Goal: Transaction & Acquisition: Purchase product/service

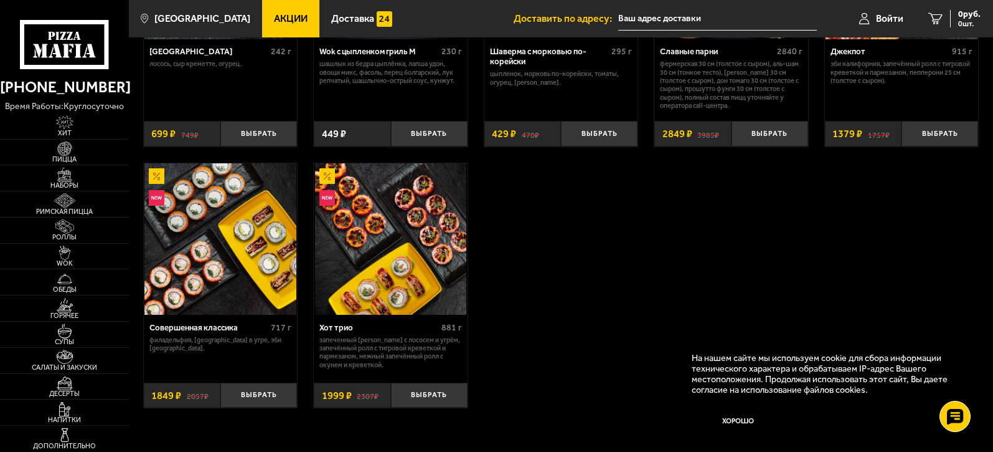
scroll to position [726, 0]
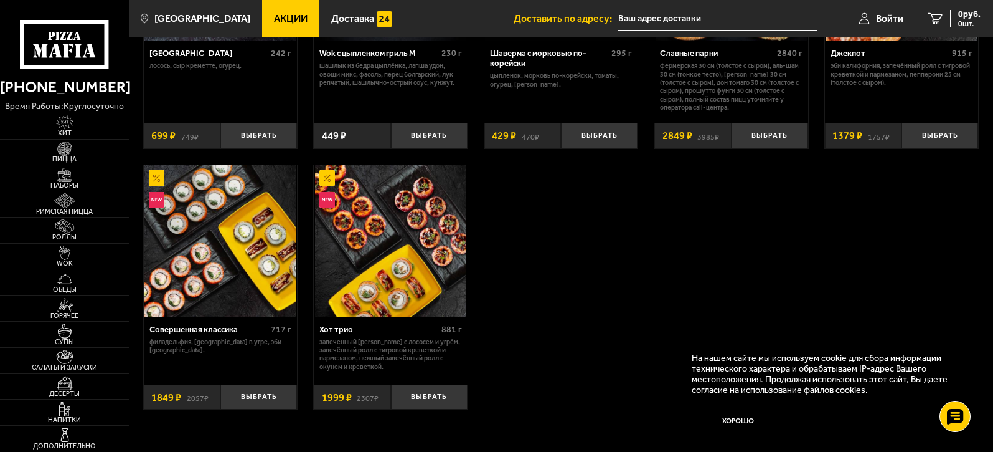
click at [67, 152] on img at bounding box center [65, 148] width 40 height 14
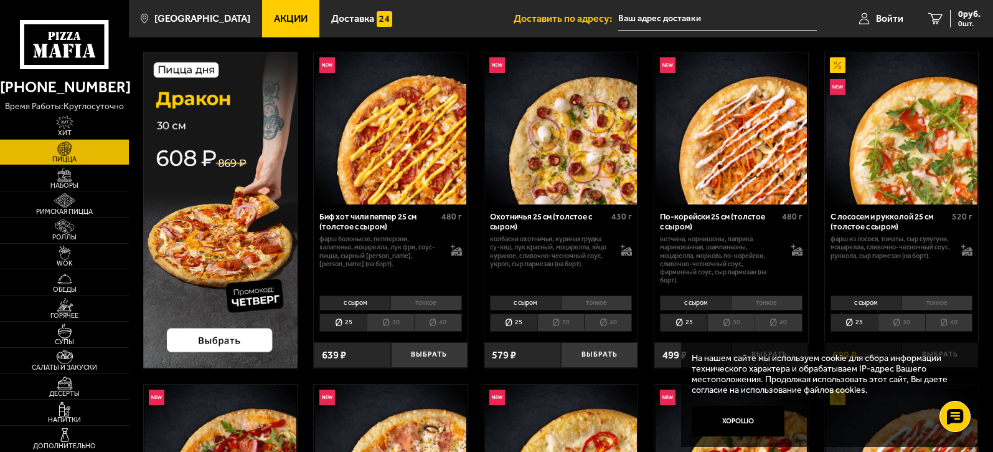
scroll to position [52, 0]
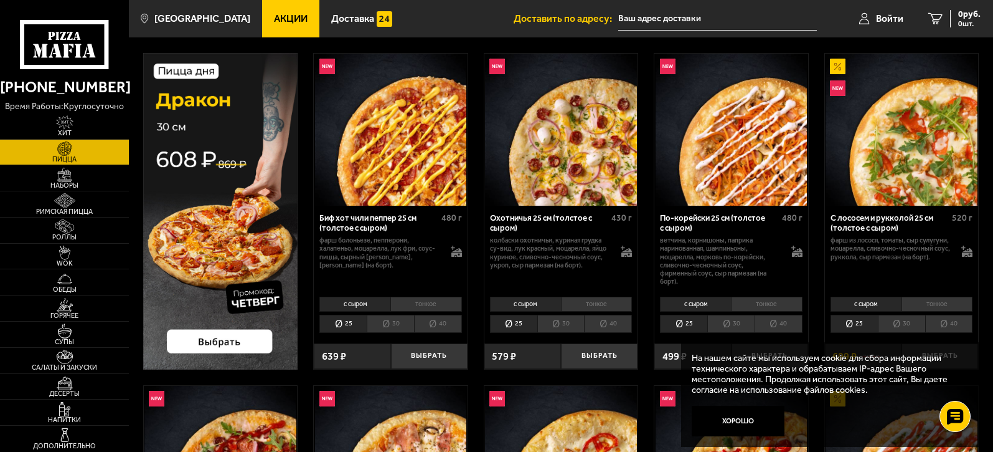
click at [385, 324] on li "30" at bounding box center [390, 323] width 47 height 17
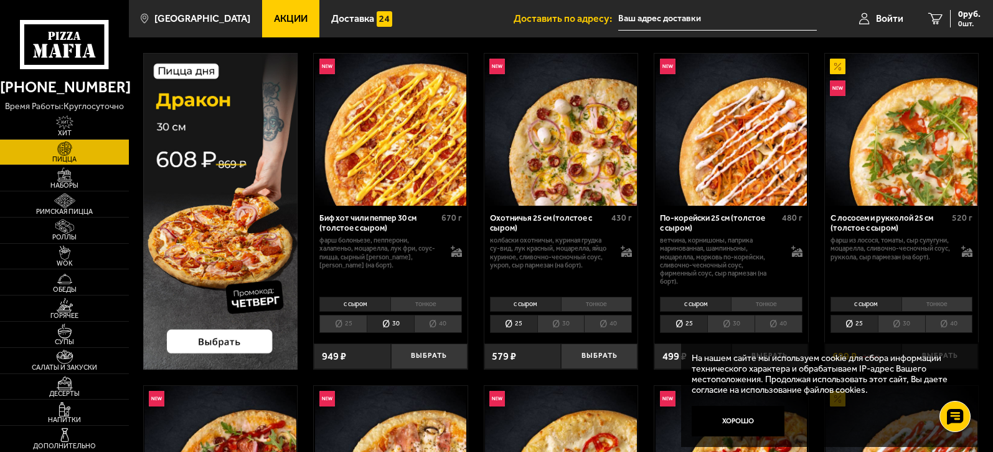
click at [557, 328] on li "30" at bounding box center [560, 323] width 47 height 17
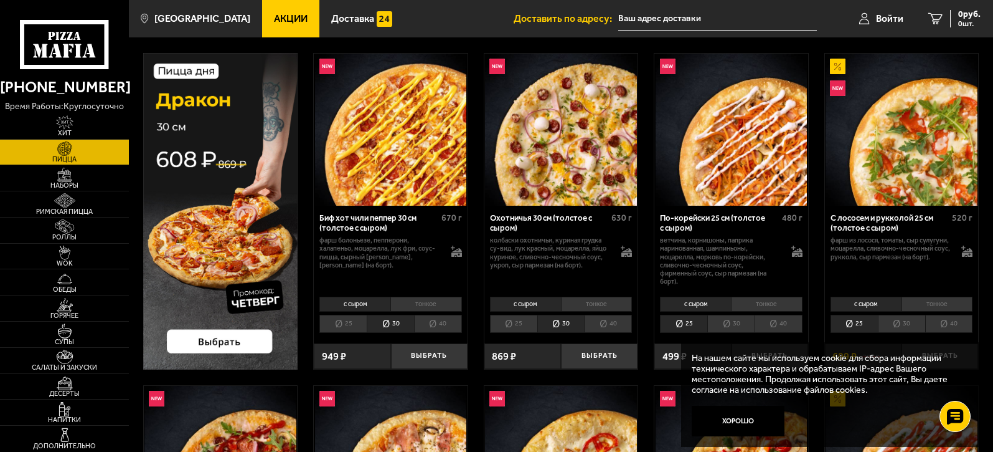
click at [733, 321] on li "30" at bounding box center [731, 323] width 47 height 17
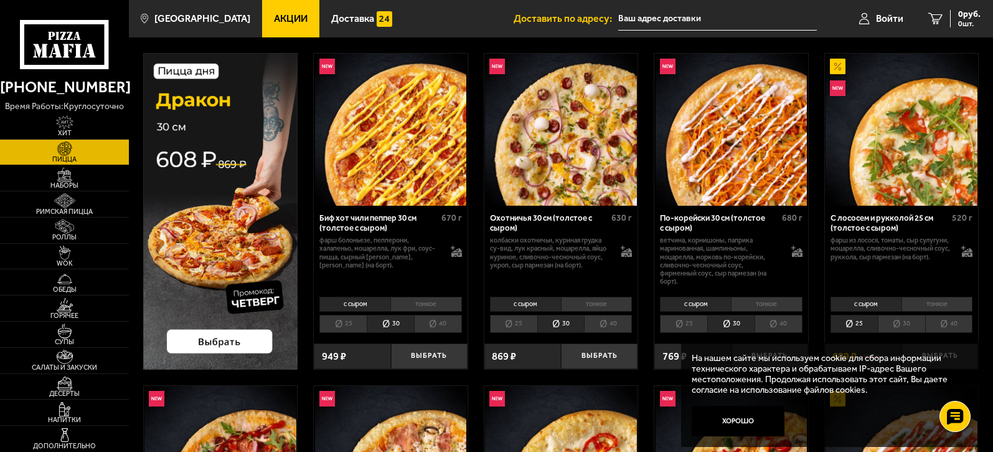
click at [917, 320] on li "30" at bounding box center [901, 323] width 47 height 17
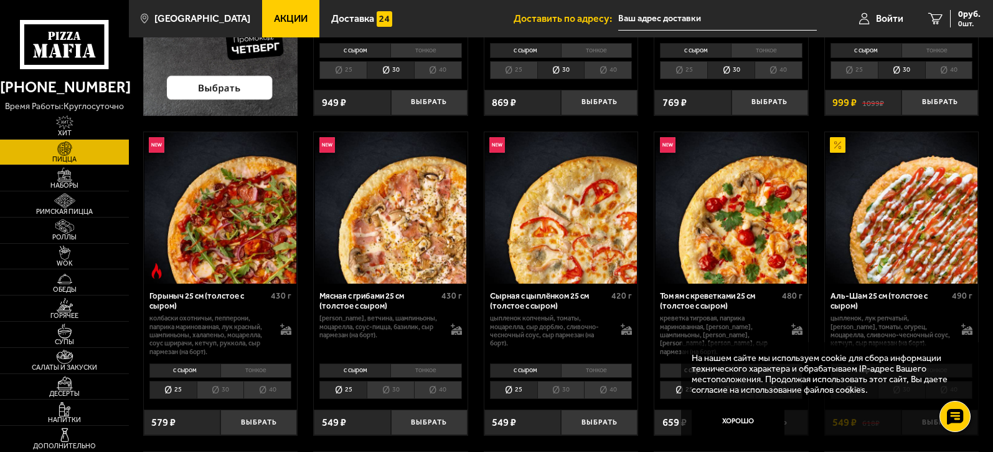
scroll to position [311, 0]
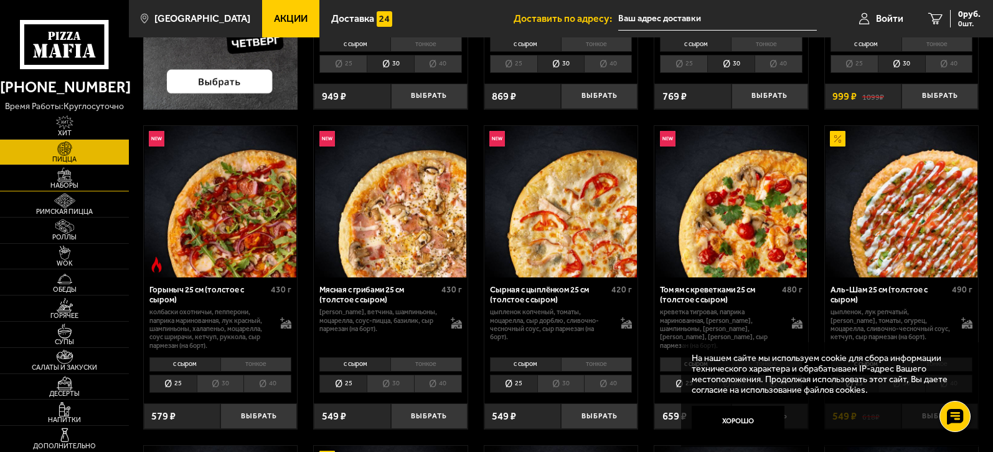
click at [76, 180] on img at bounding box center [65, 175] width 40 height 14
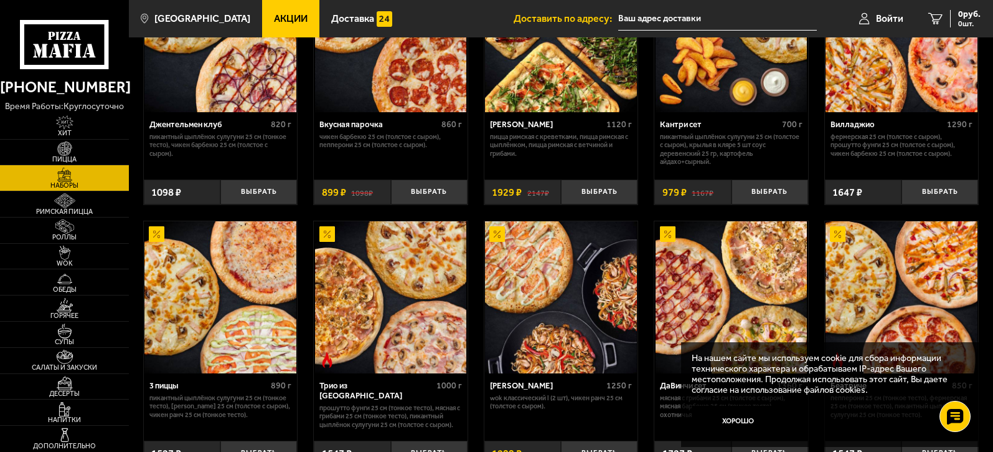
scroll to position [156, 0]
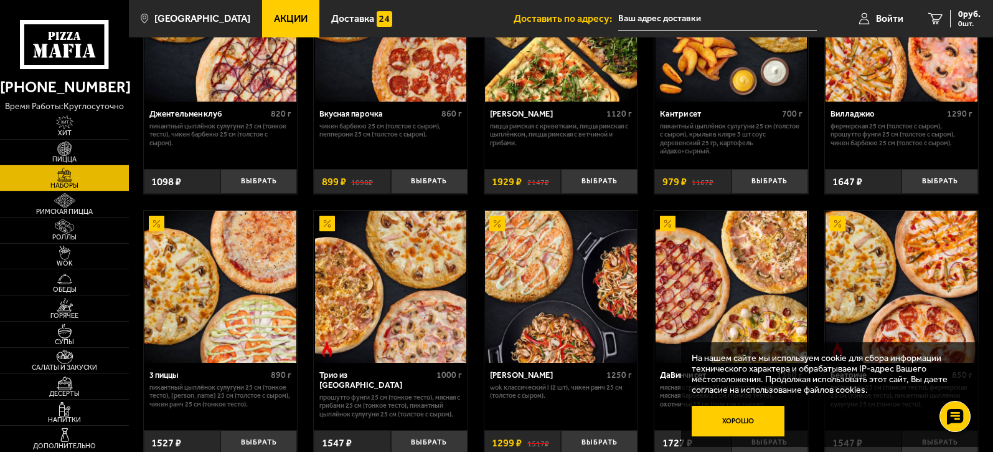
click at [746, 421] on button "Хорошо" at bounding box center [738, 420] width 93 height 31
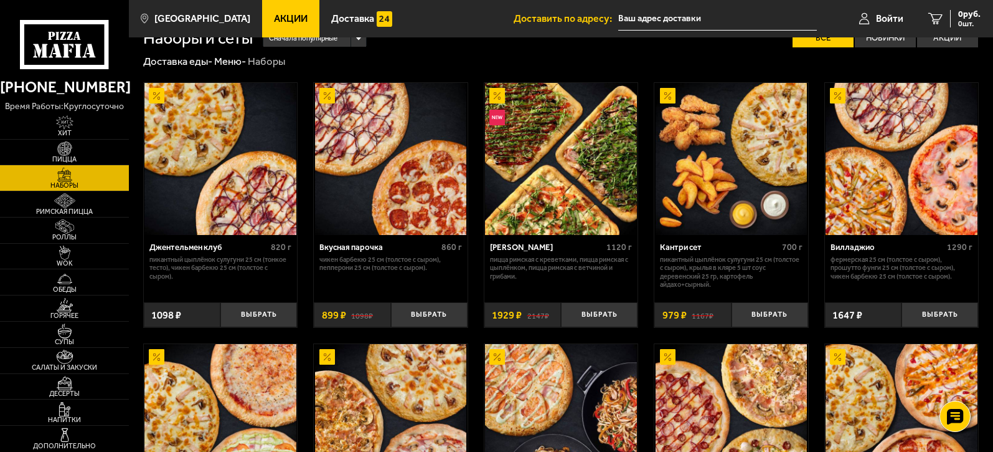
scroll to position [0, 0]
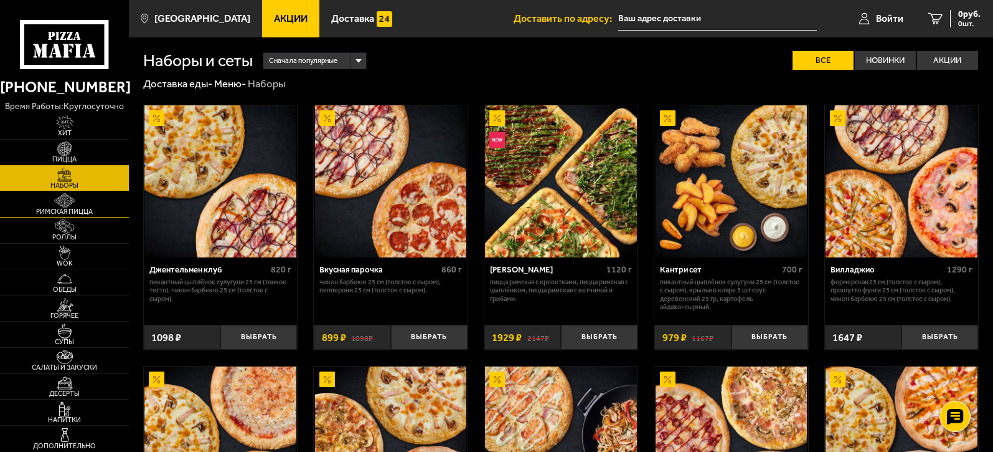
click at [80, 202] on img at bounding box center [65, 200] width 40 height 14
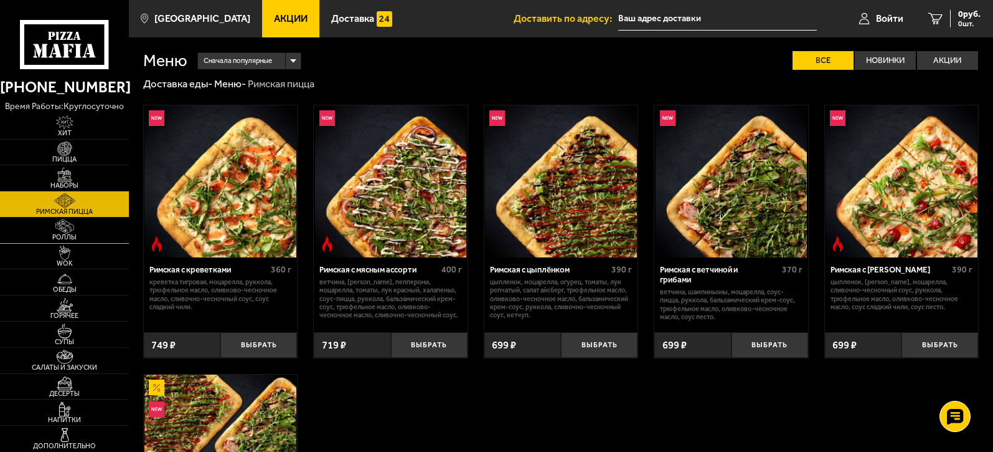
click at [75, 232] on img at bounding box center [65, 226] width 40 height 14
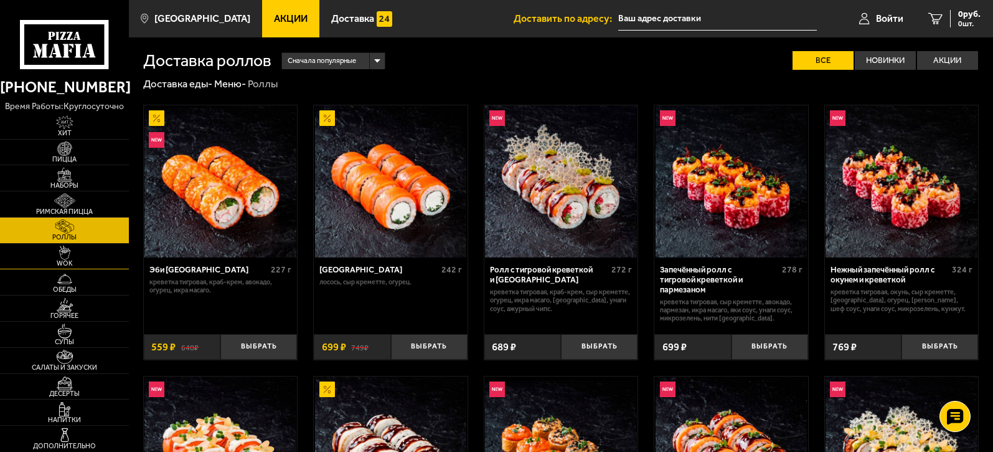
click at [74, 254] on img at bounding box center [65, 252] width 40 height 14
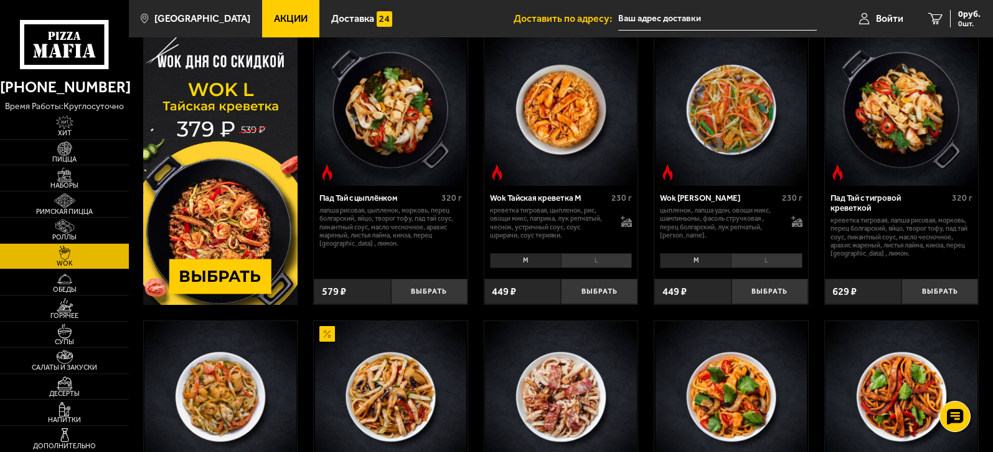
scroll to position [207, 0]
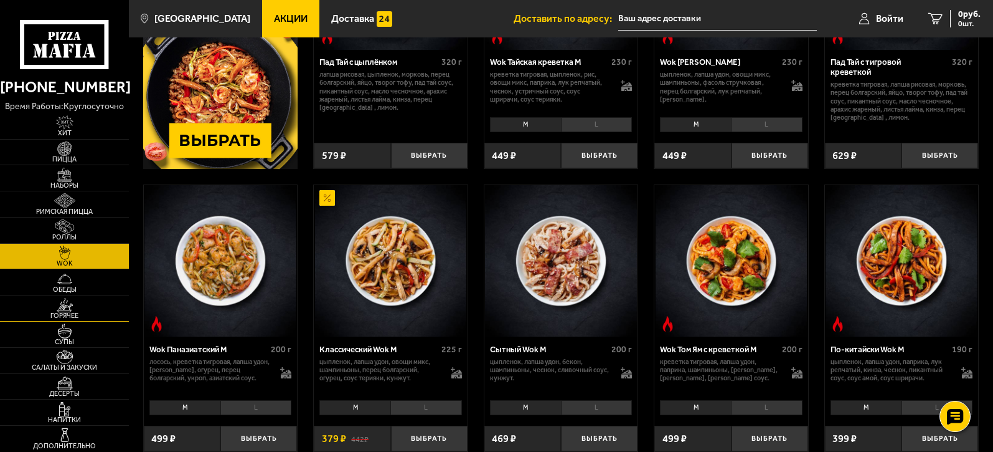
click at [73, 301] on img at bounding box center [65, 305] width 40 height 14
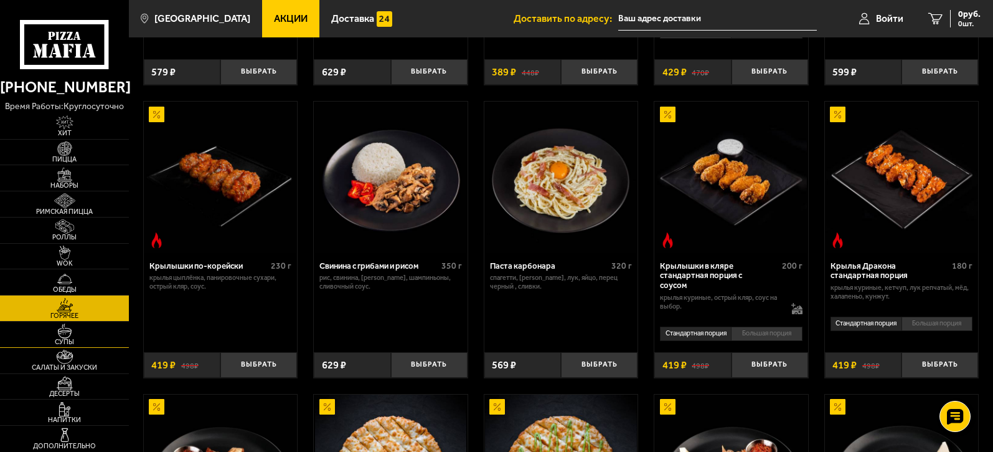
scroll to position [311, 0]
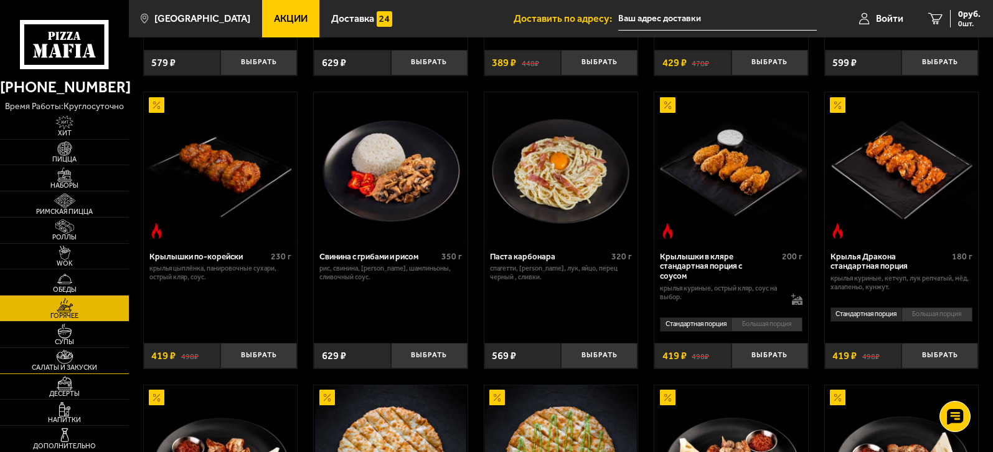
click at [67, 360] on img at bounding box center [65, 356] width 40 height 14
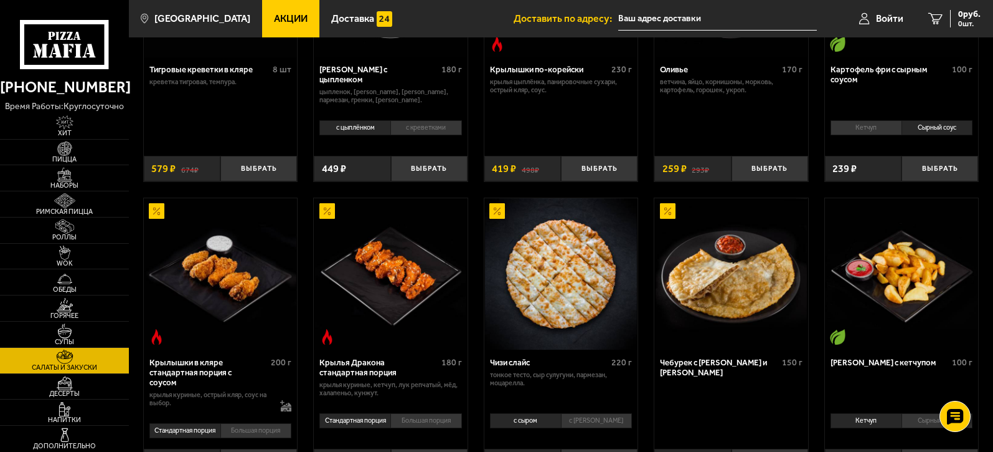
scroll to position [207, 0]
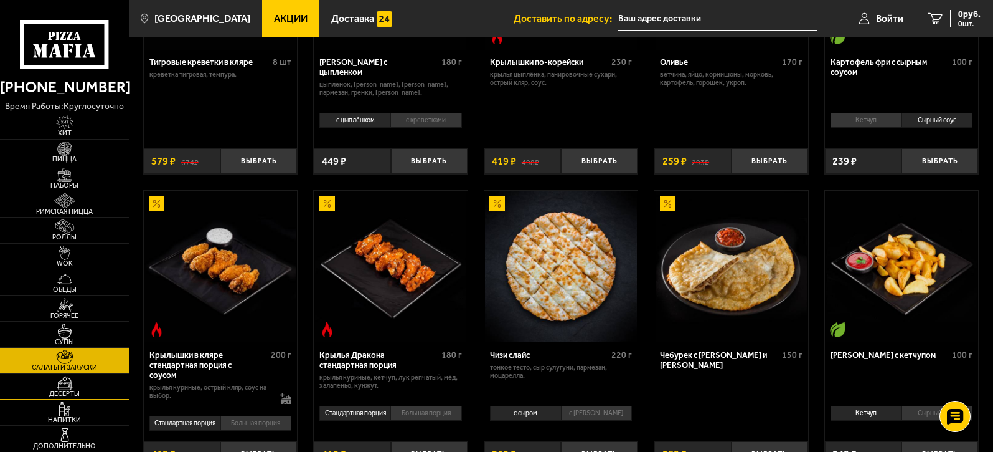
click at [73, 383] on img at bounding box center [65, 383] width 40 height 14
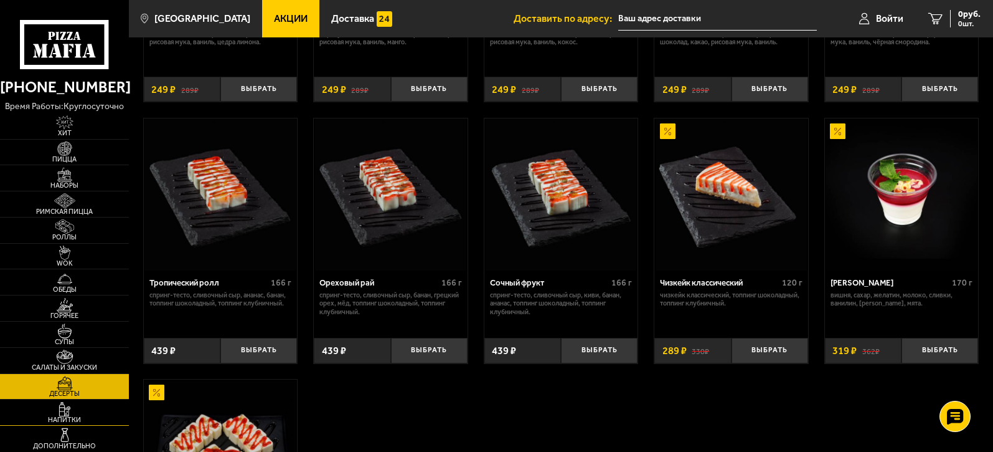
scroll to position [311, 0]
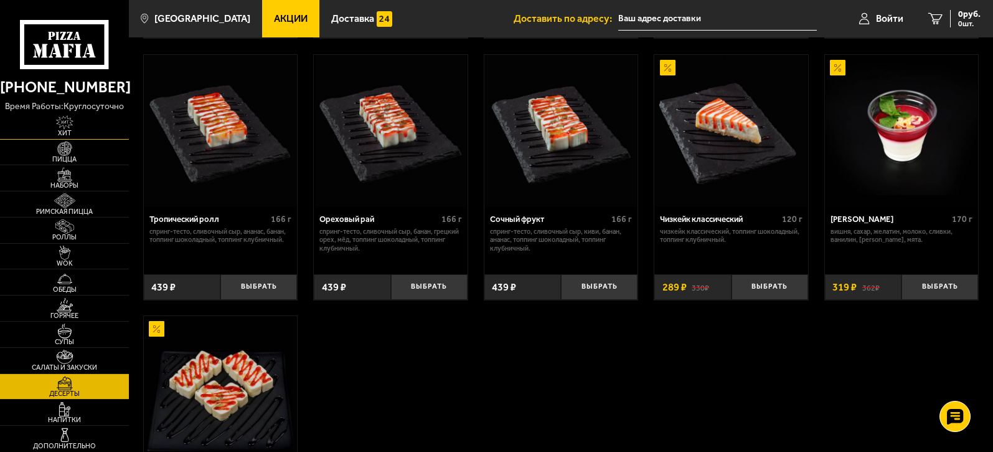
click at [69, 118] on img at bounding box center [65, 122] width 40 height 14
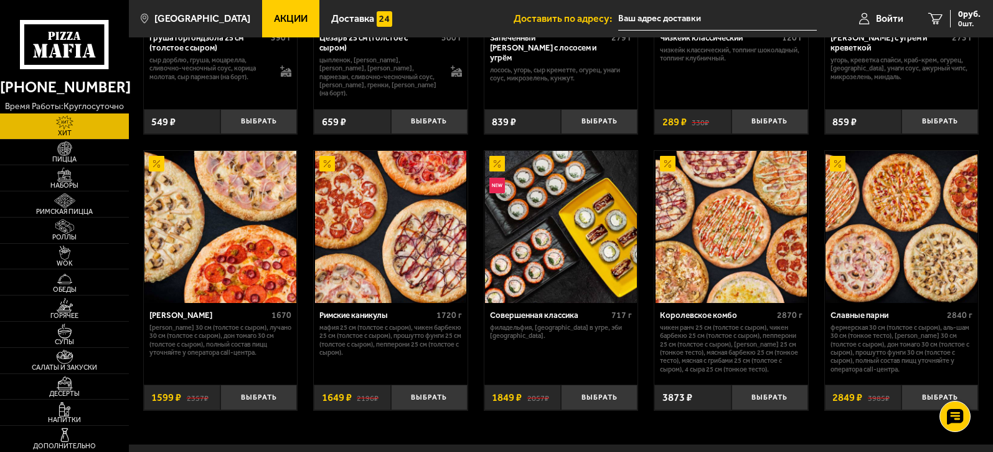
scroll to position [570, 0]
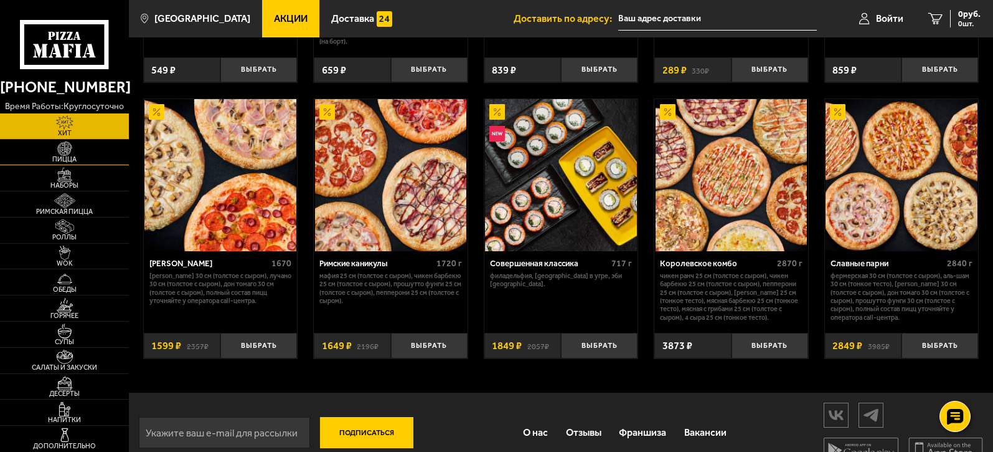
click at [59, 147] on img at bounding box center [65, 148] width 40 height 14
